Goal: Transaction & Acquisition: Download file/media

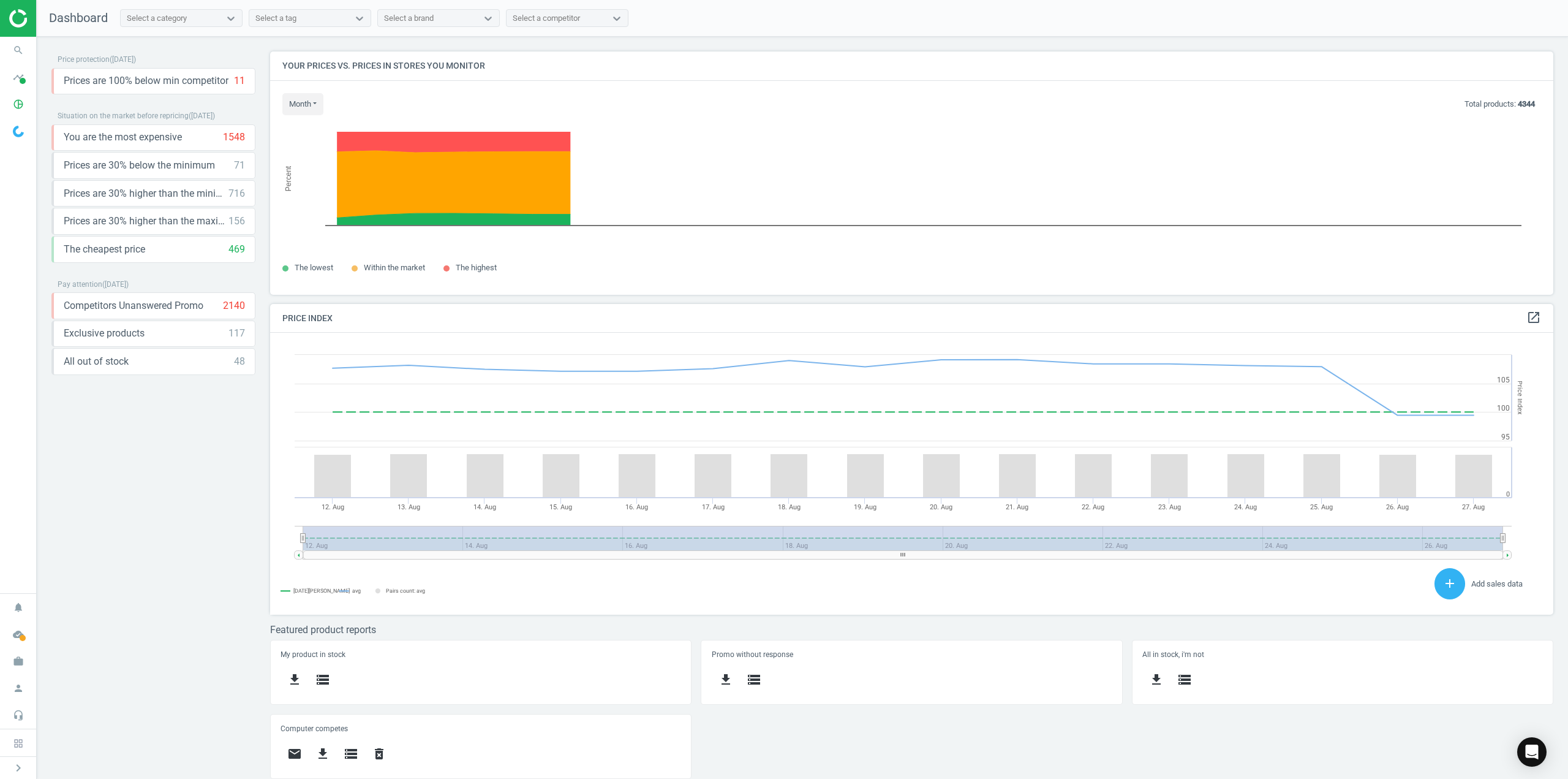
scroll to position [301, 1293]
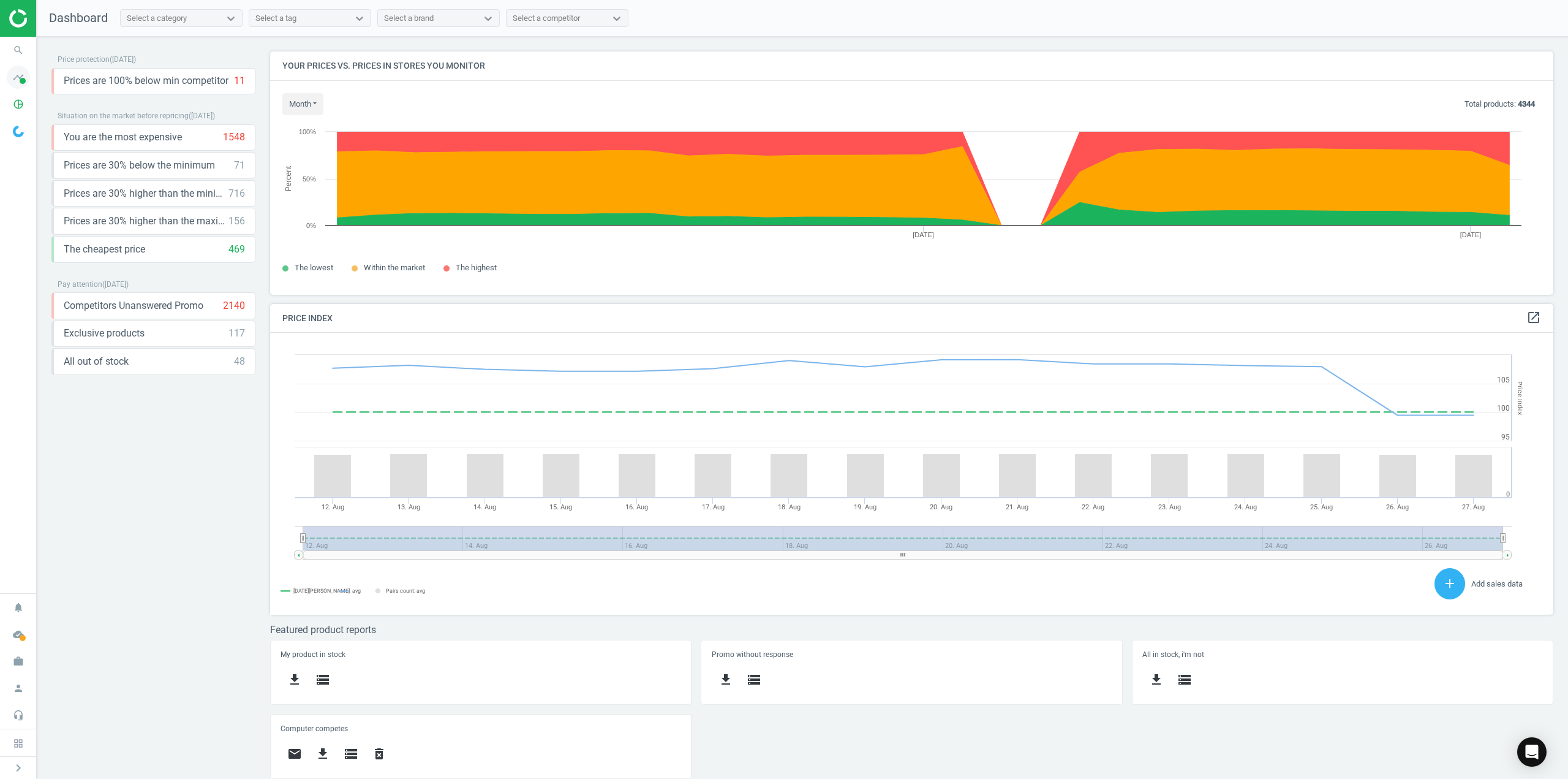
click at [17, 77] on icon "timeline" at bounding box center [19, 77] width 23 height 23
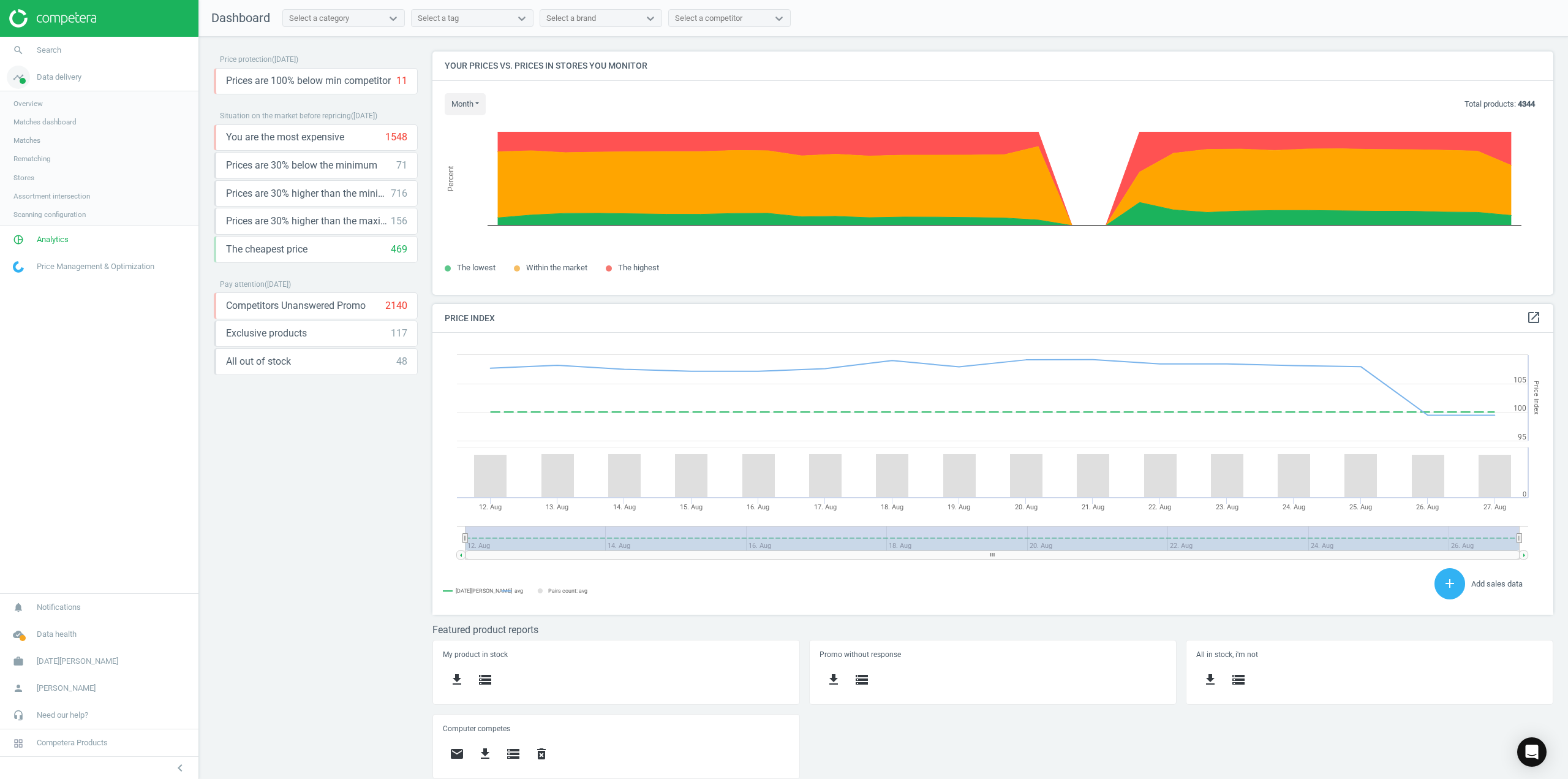
scroll to position [301, 1130]
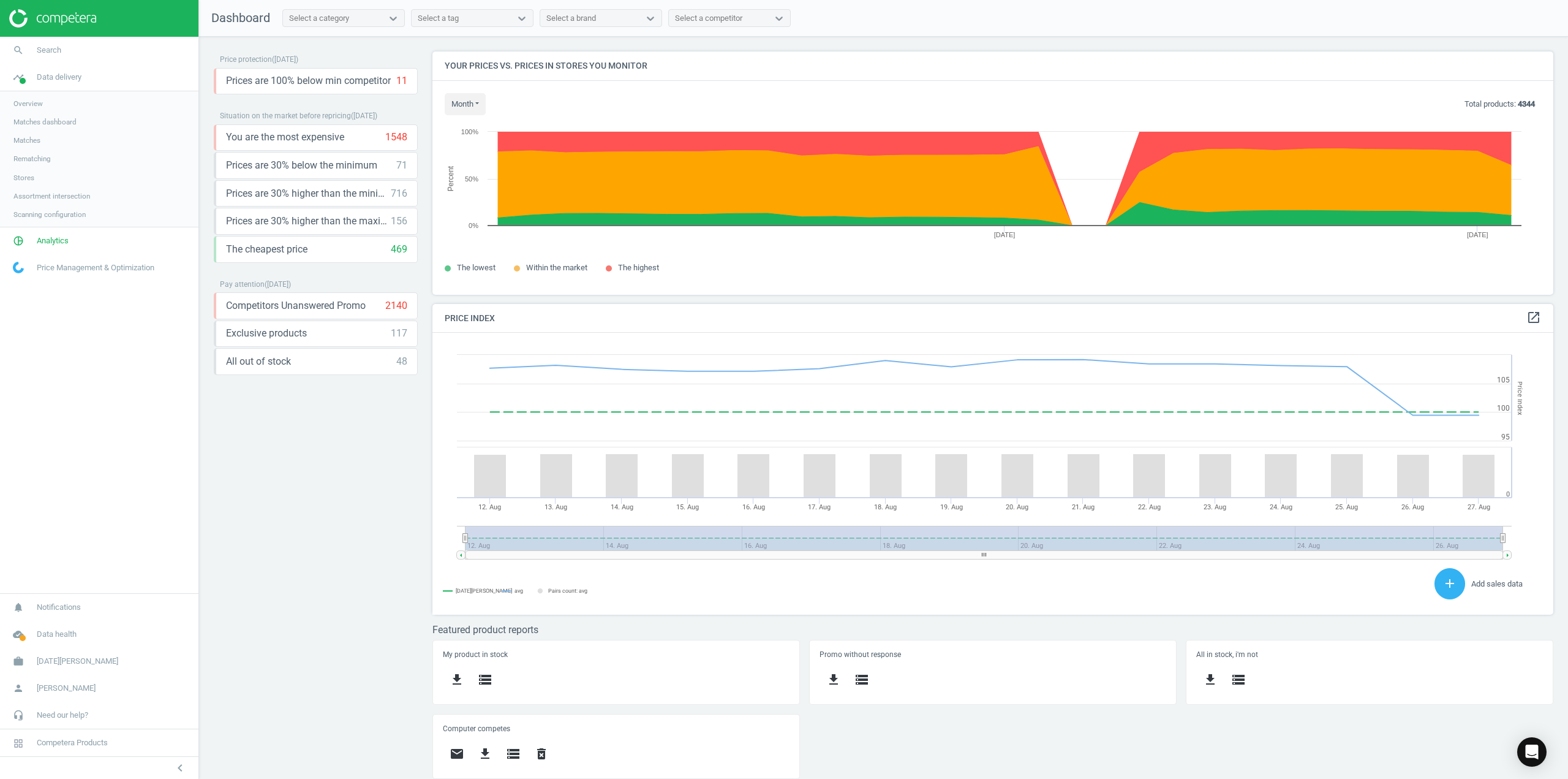
click at [32, 105] on span "Overview" at bounding box center [28, 103] width 29 height 10
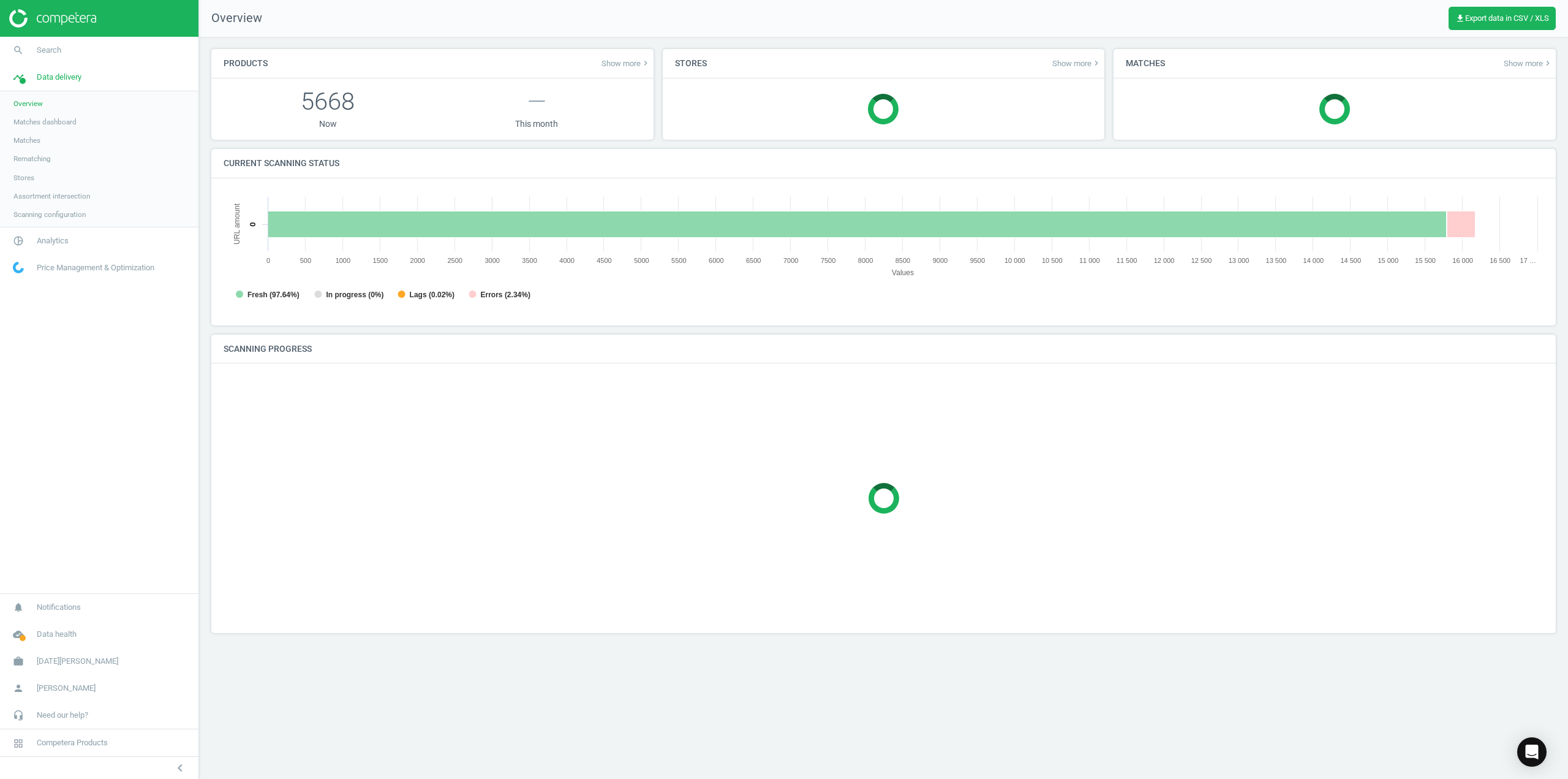
scroll to position [264, 1339]
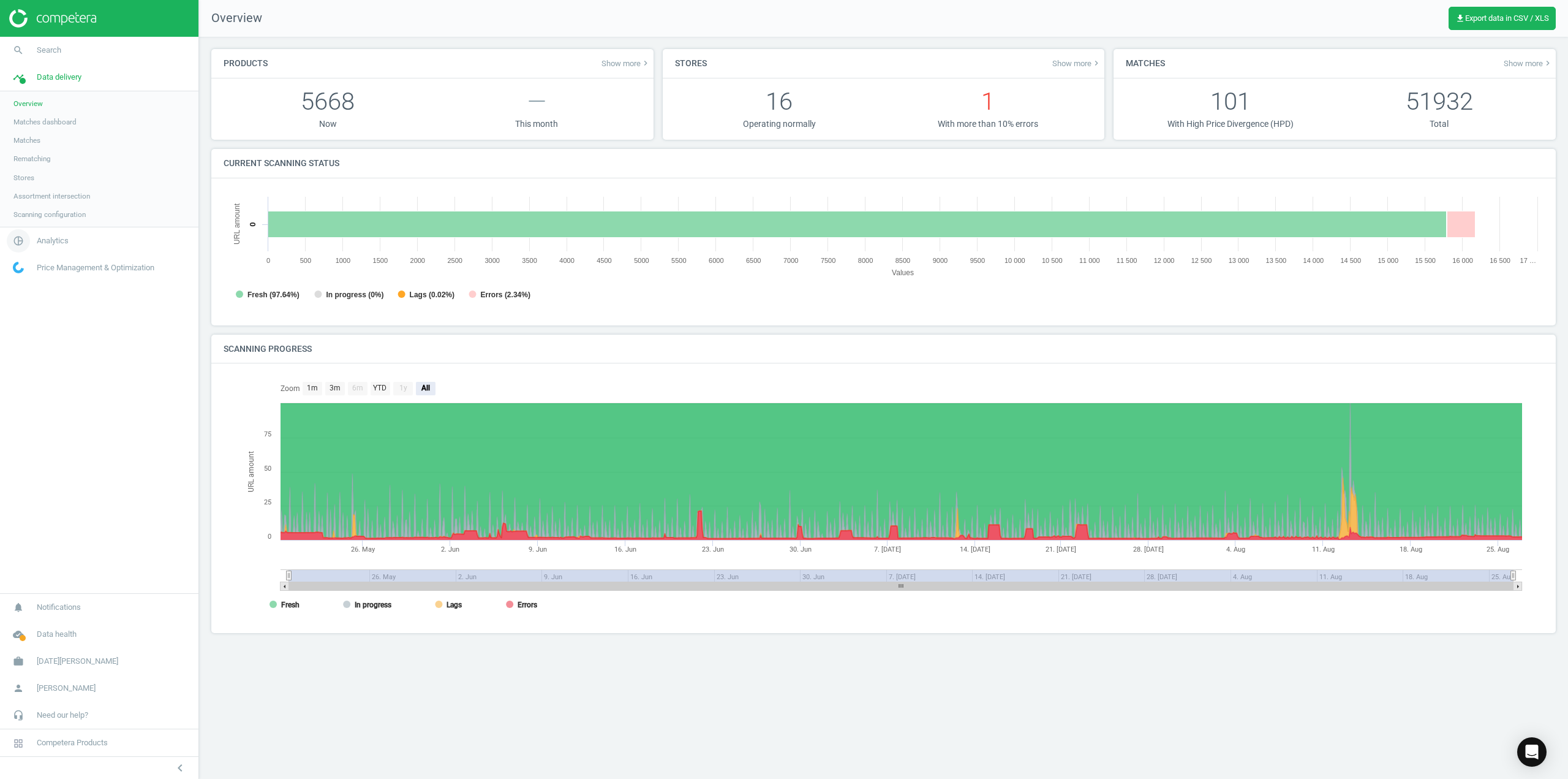
click at [42, 243] on span "Analytics" at bounding box center [53, 240] width 32 height 11
click at [36, 135] on link "Overview" at bounding box center [99, 130] width 198 height 19
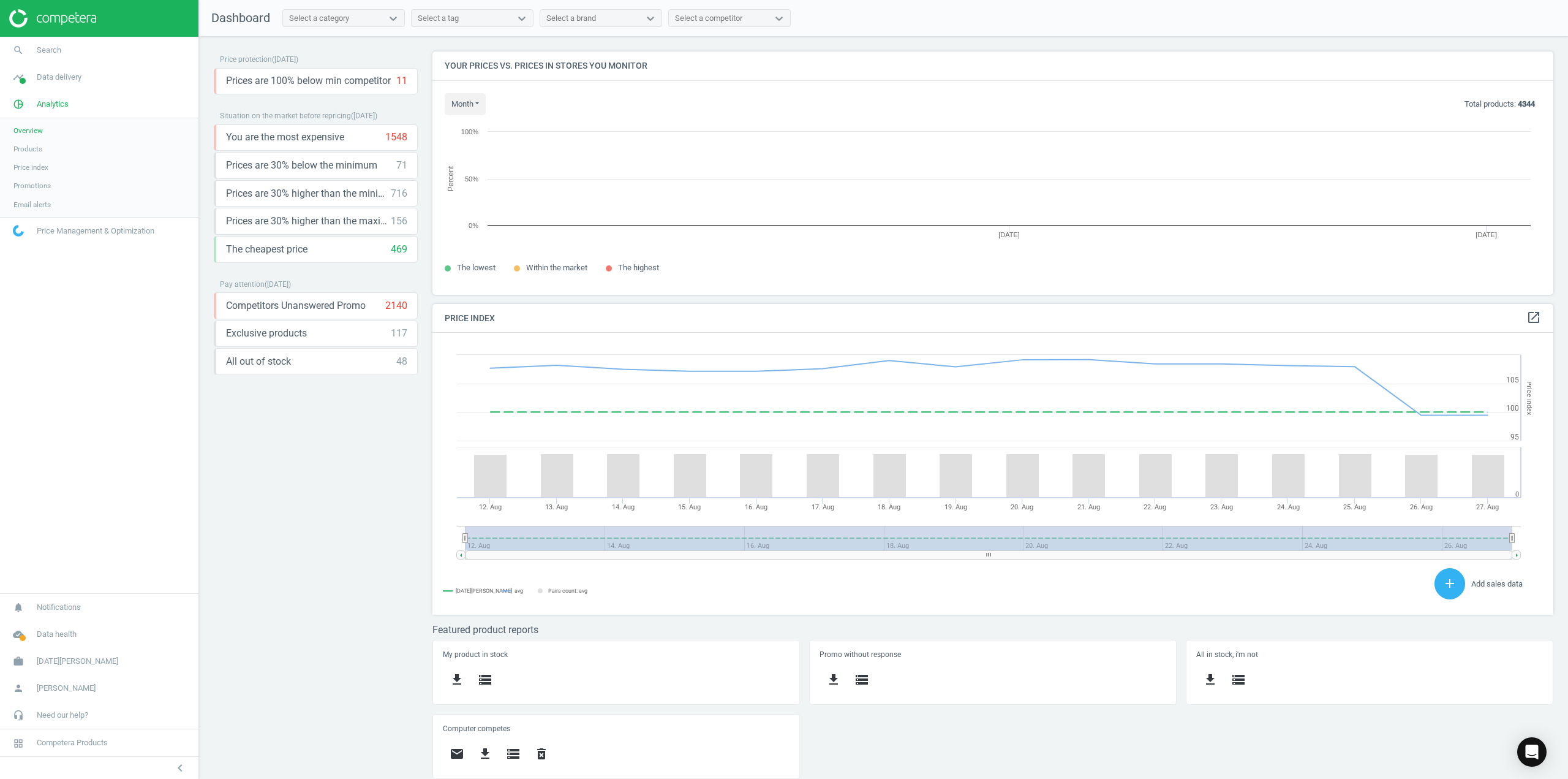
scroll to position [301, 1130]
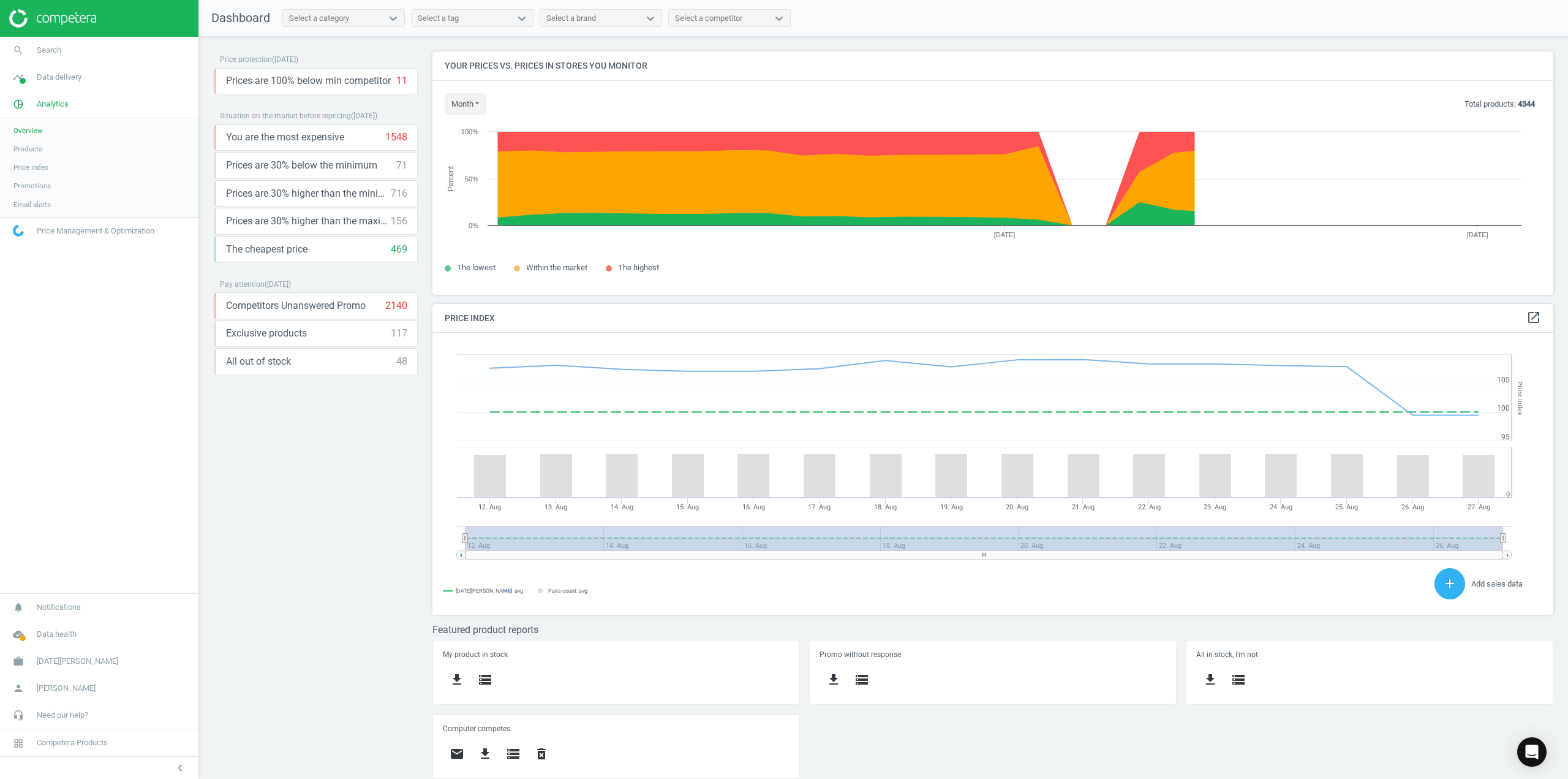
click at [35, 150] on span "Products" at bounding box center [27, 149] width 29 height 10
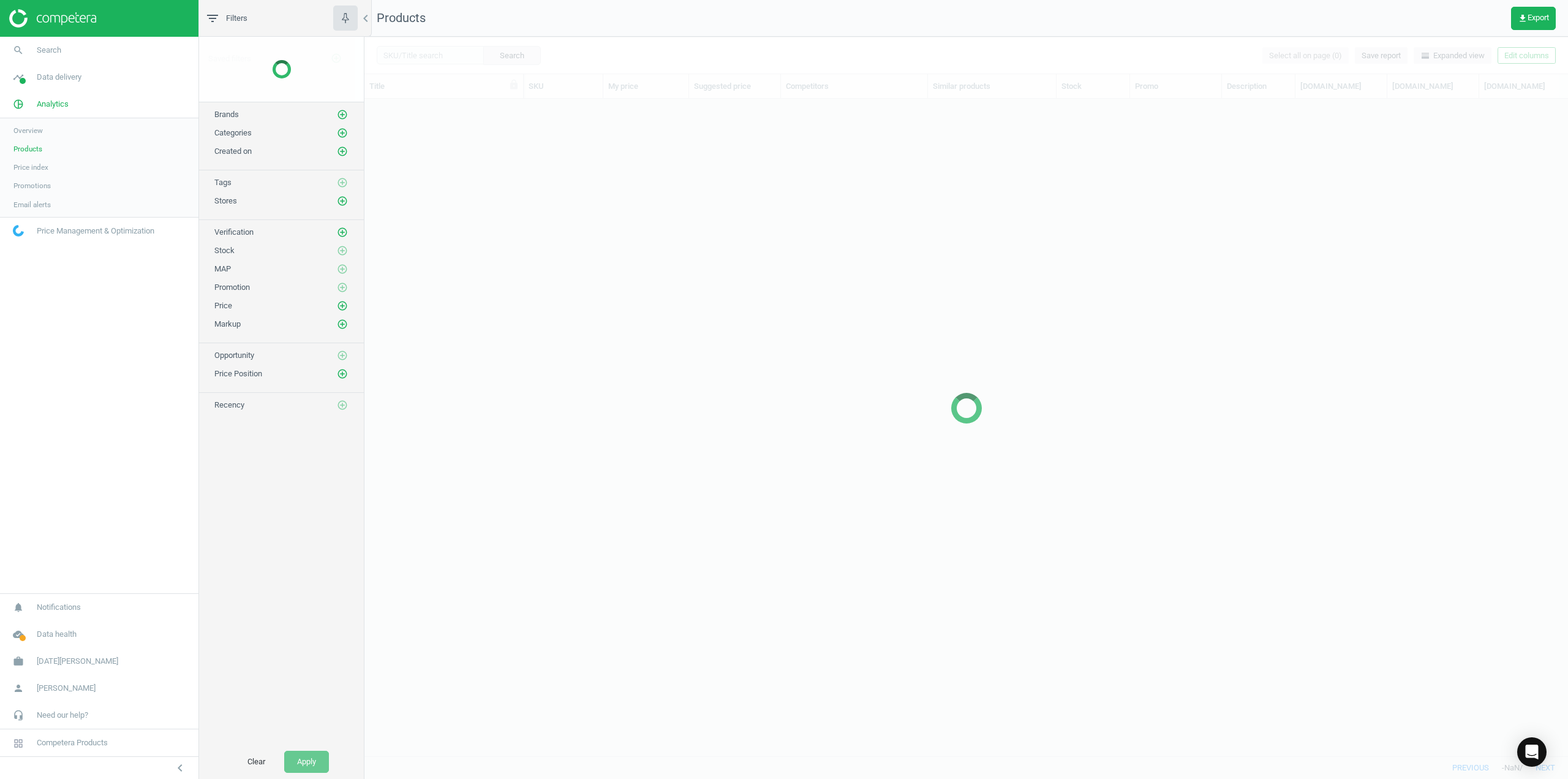
scroll to position [639, 1194]
click at [244, 83] on span "Computers" at bounding box center [233, 82] width 38 height 9
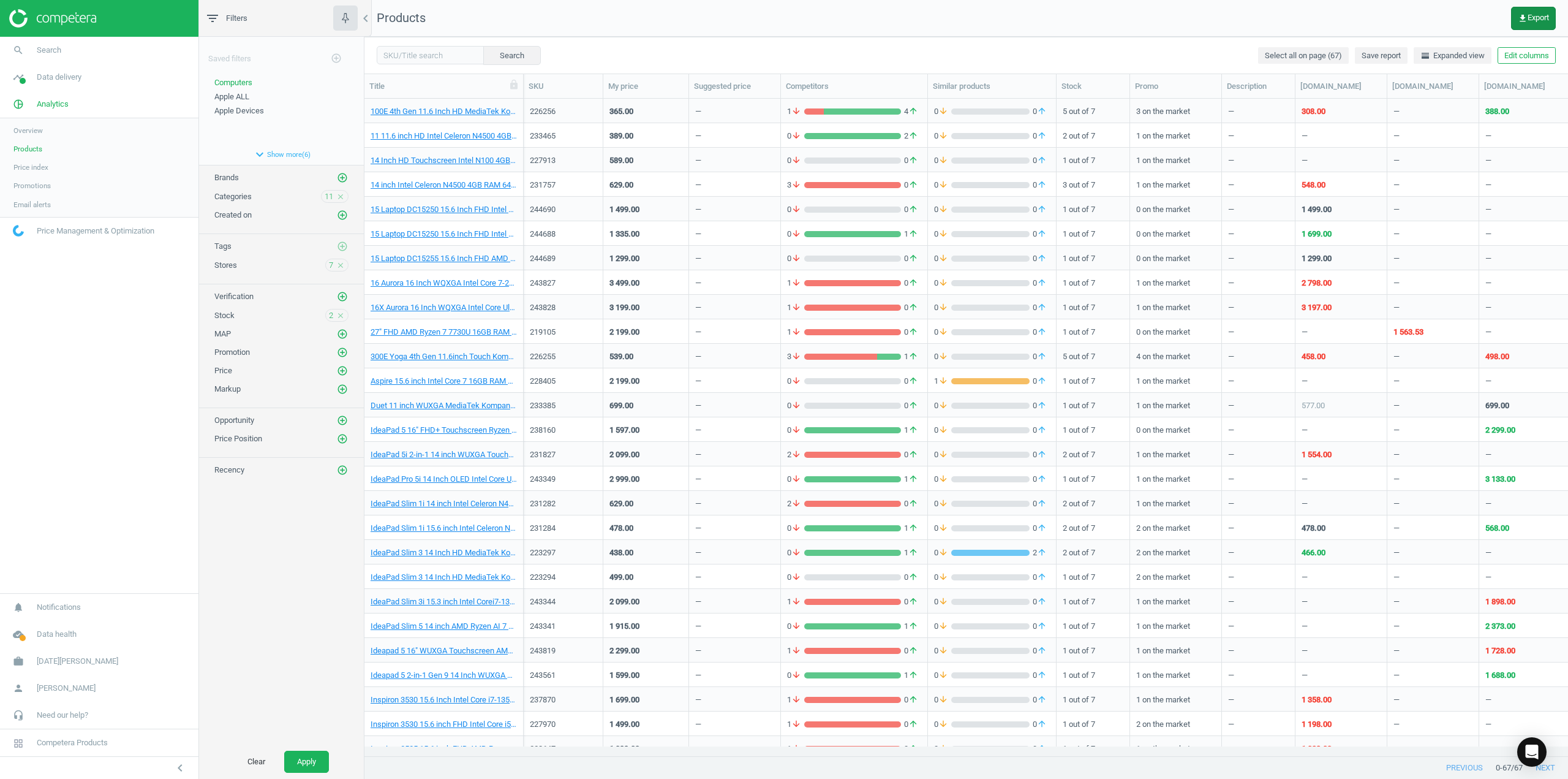
click at [1551, 16] on button "get_app Export" at bounding box center [1533, 19] width 45 height 23
click at [1437, 102] on button "insert_drive_file Report (Excel)" at bounding box center [1448, 93] width 213 height 23
